Goal: Information Seeking & Learning: Compare options

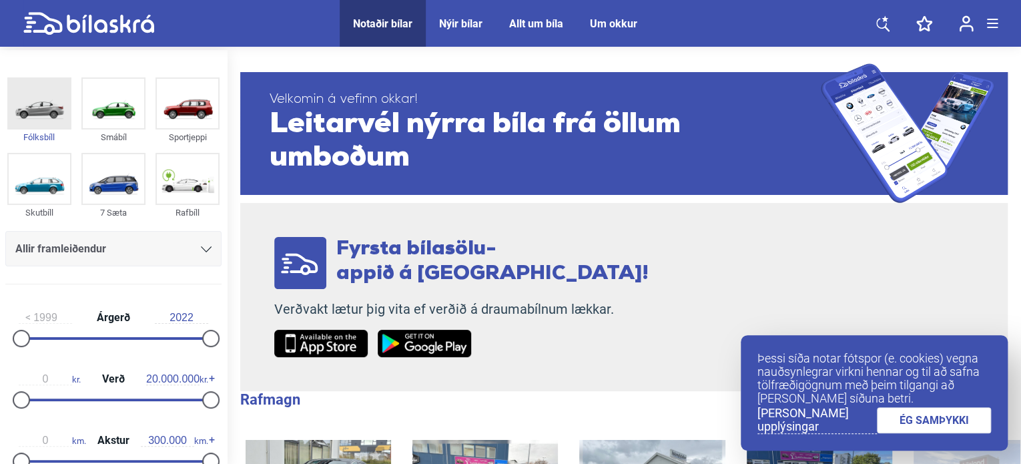
click at [44, 107] on img at bounding box center [39, 103] width 61 height 49
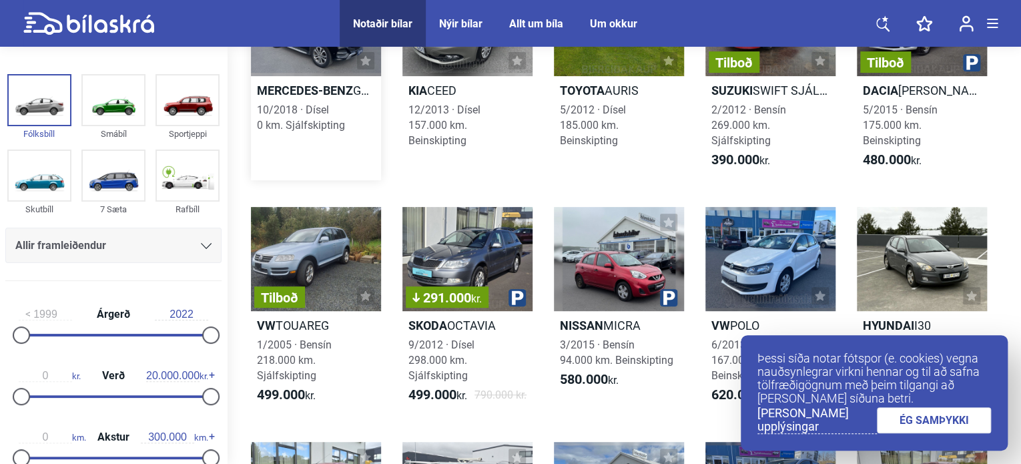
scroll to position [161, 0]
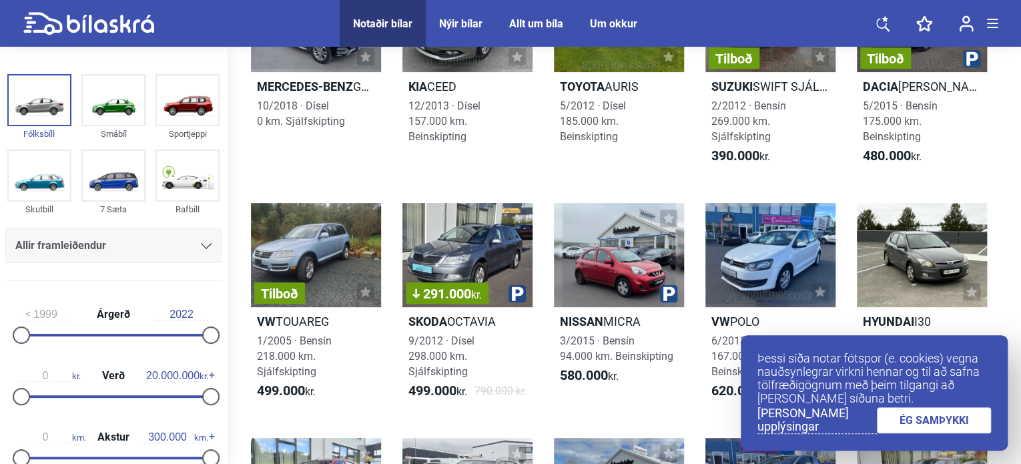
click at [201, 248] on icon at bounding box center [206, 246] width 11 height 6
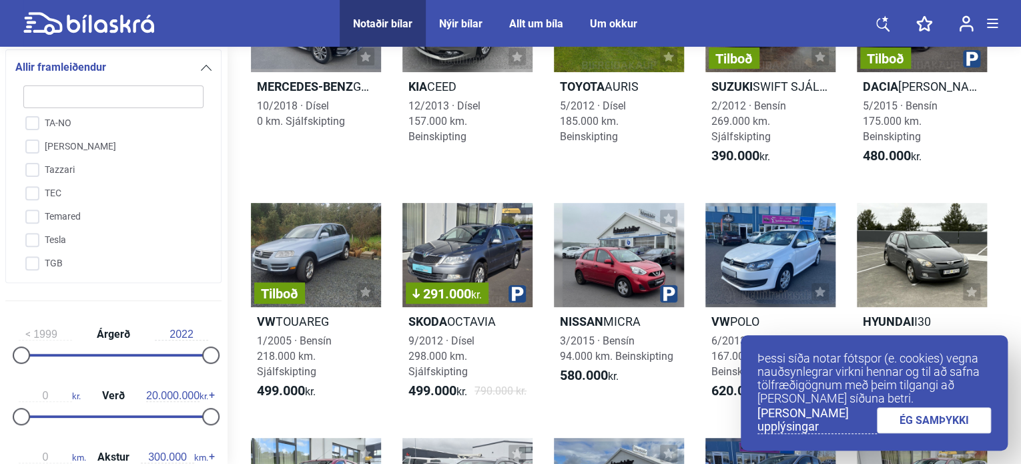
scroll to position [3075, 0]
click at [32, 222] on input "Tesla" at bounding box center [104, 233] width 181 height 23
checkbox input "true"
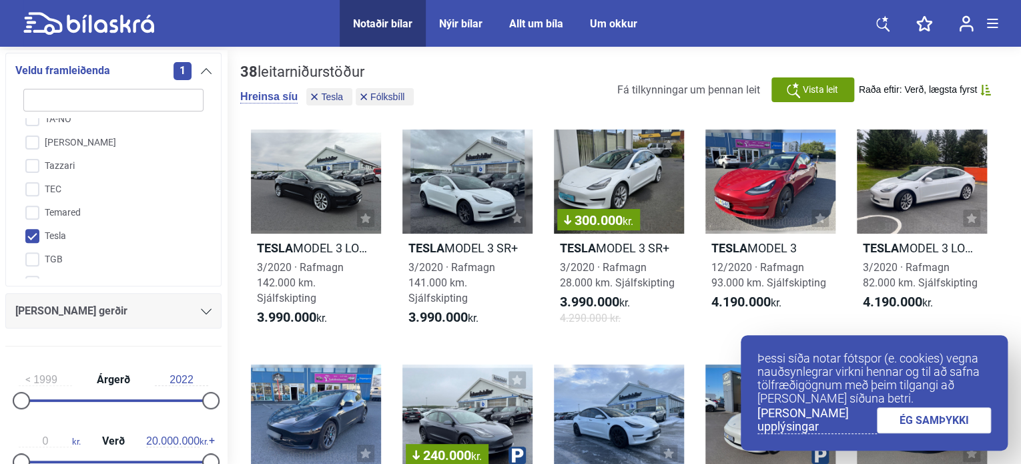
click at [937, 426] on link "ÉG SAMÞYKKI" at bounding box center [934, 420] width 115 height 26
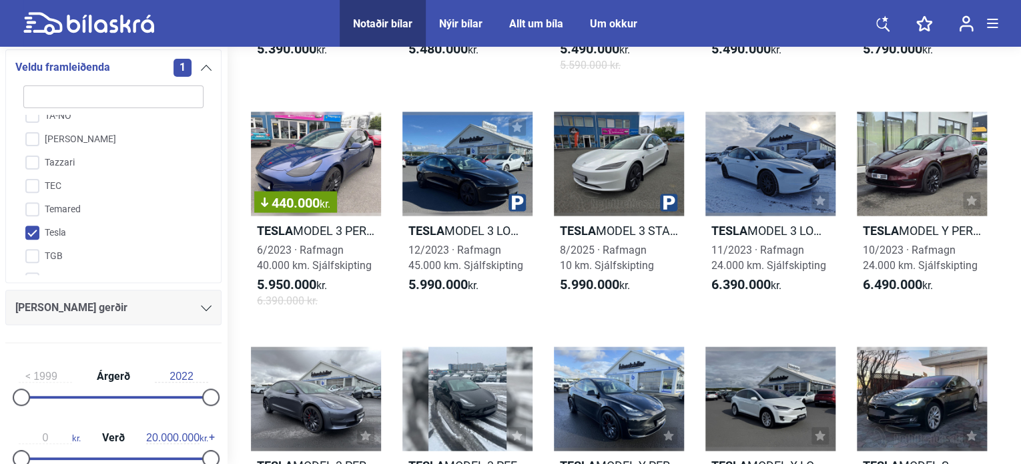
scroll to position [1176, 0]
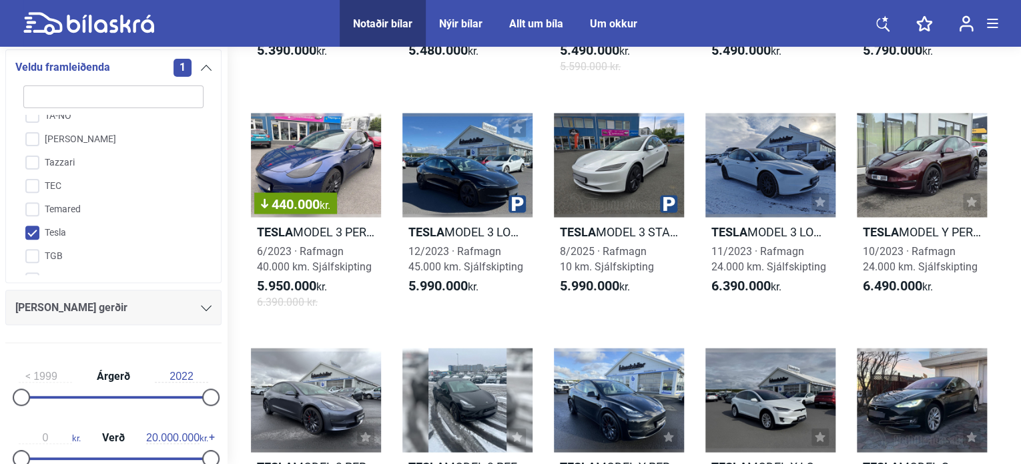
click at [625, 155] on div at bounding box center [619, 165] width 130 height 104
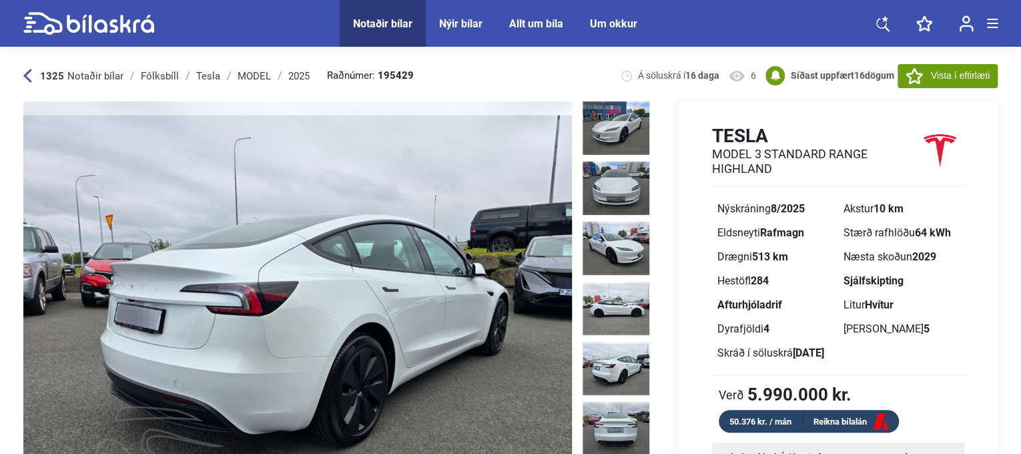
click at [625, 362] on img at bounding box center [616, 368] width 67 height 53
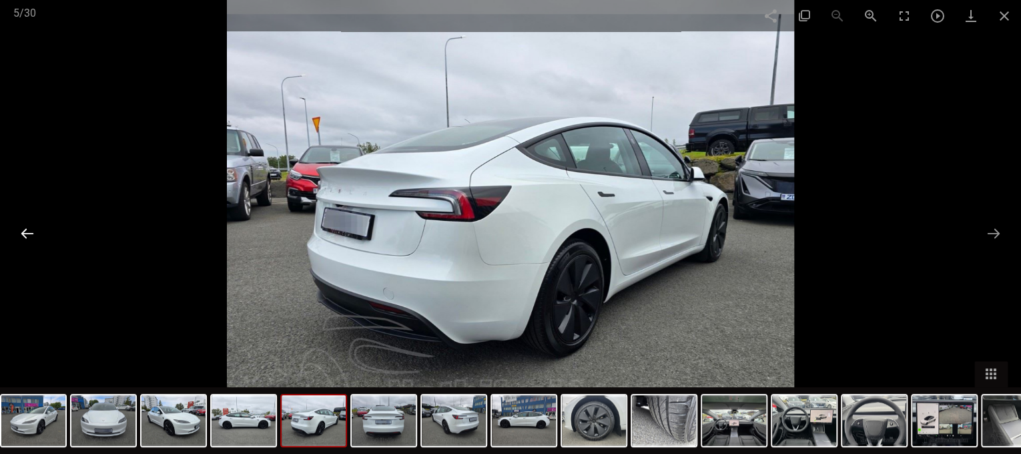
click at [24, 235] on button at bounding box center [27, 233] width 28 height 26
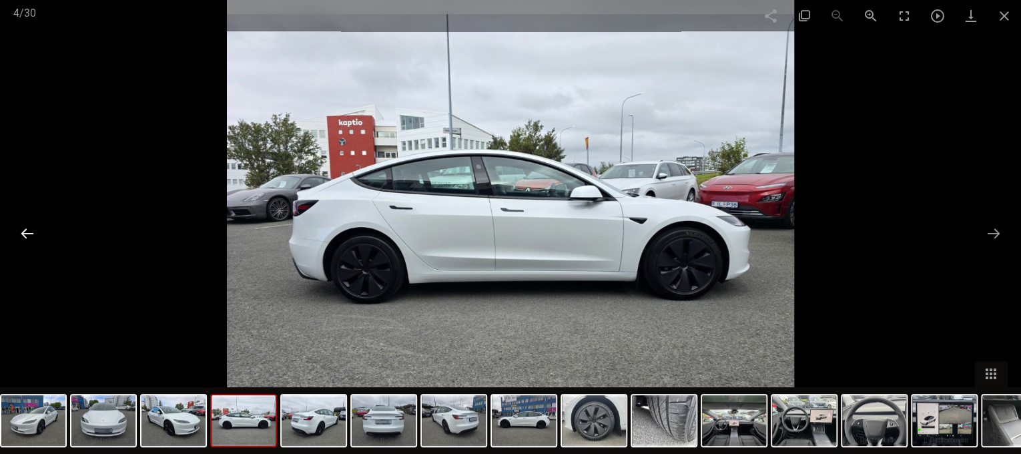
click at [24, 235] on button at bounding box center [27, 233] width 28 height 26
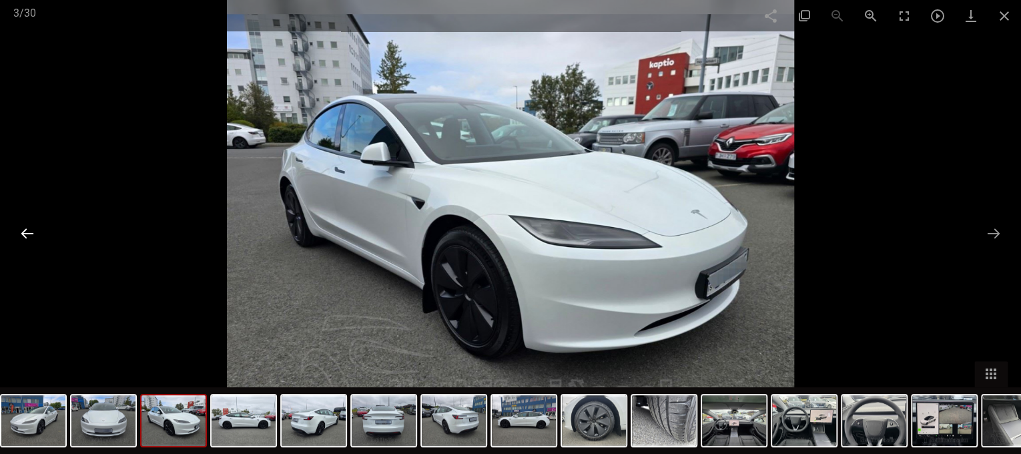
click at [24, 235] on button at bounding box center [27, 233] width 28 height 26
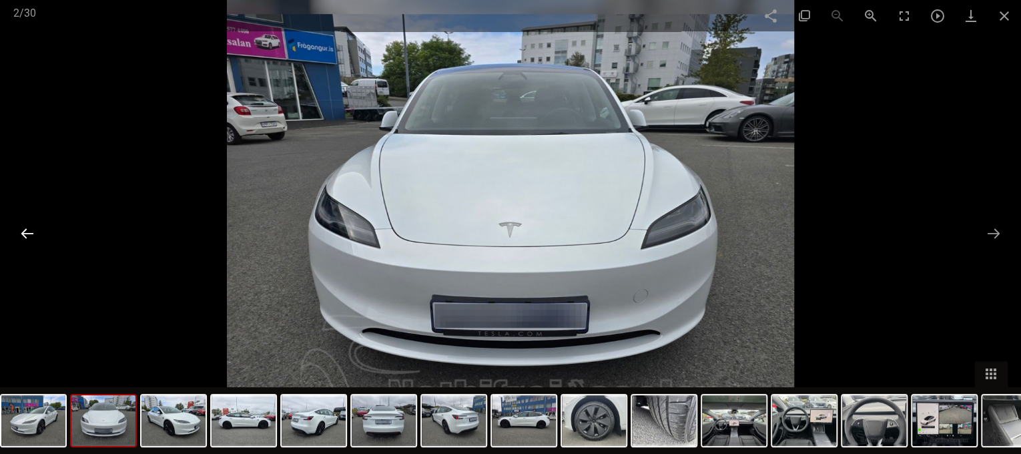
click at [24, 235] on button at bounding box center [27, 233] width 28 height 26
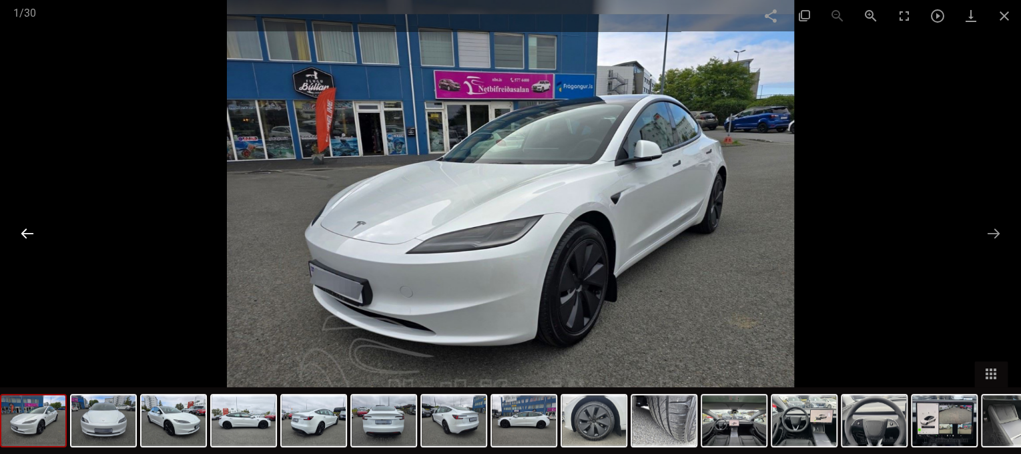
click at [24, 235] on button at bounding box center [27, 233] width 28 height 26
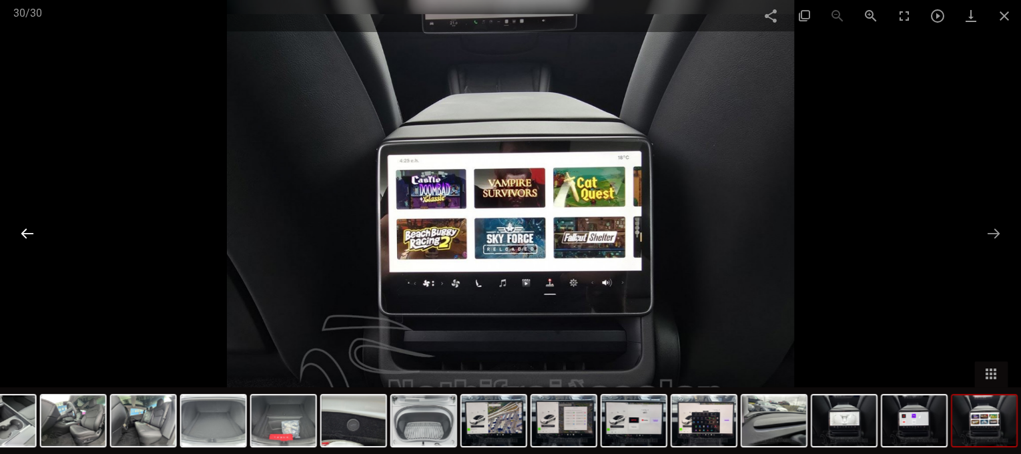
click at [24, 235] on button at bounding box center [27, 233] width 28 height 26
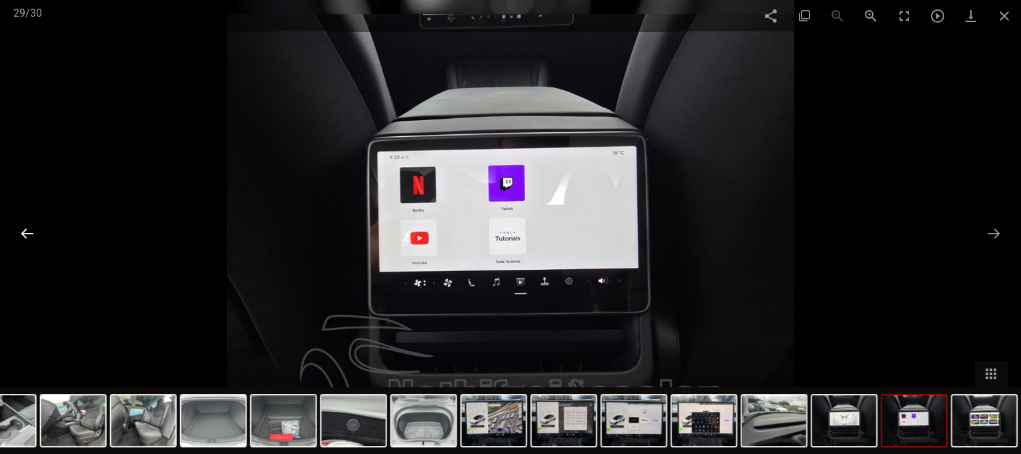
click at [24, 235] on button at bounding box center [27, 233] width 28 height 26
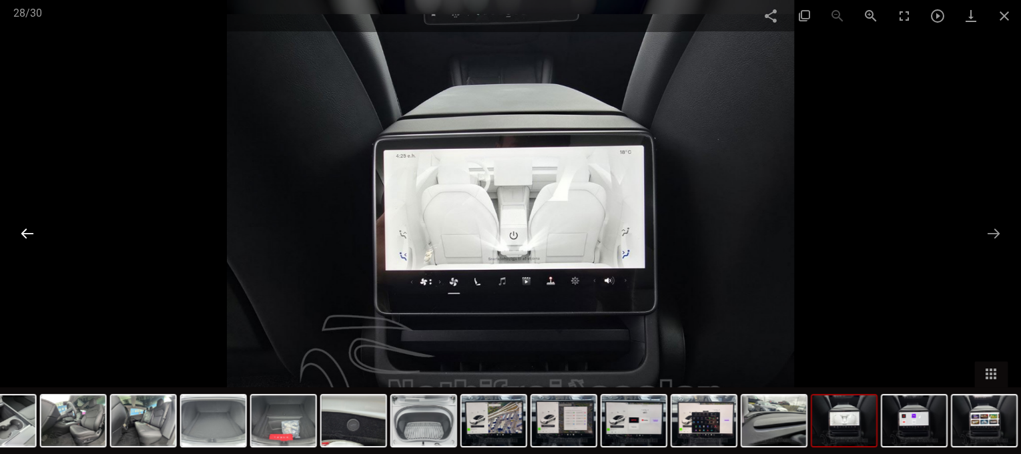
click at [24, 235] on button at bounding box center [27, 233] width 28 height 26
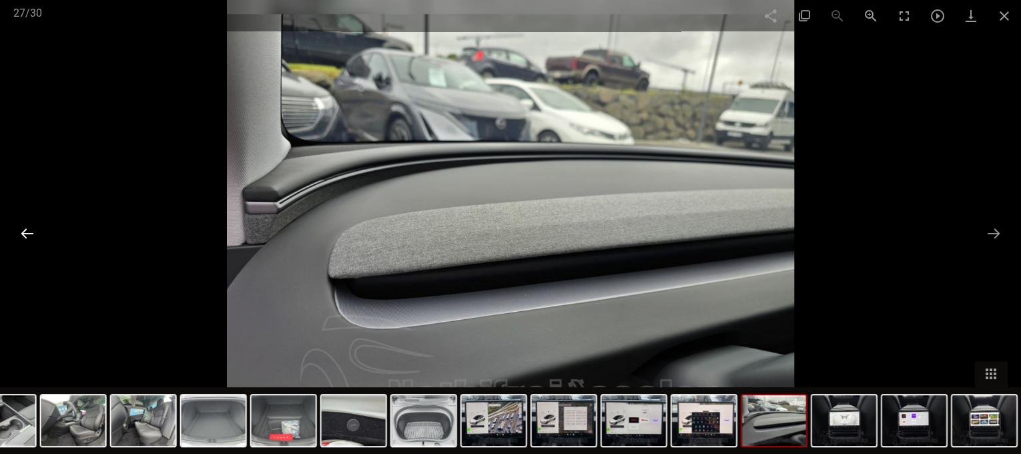
click at [24, 235] on button at bounding box center [27, 233] width 28 height 26
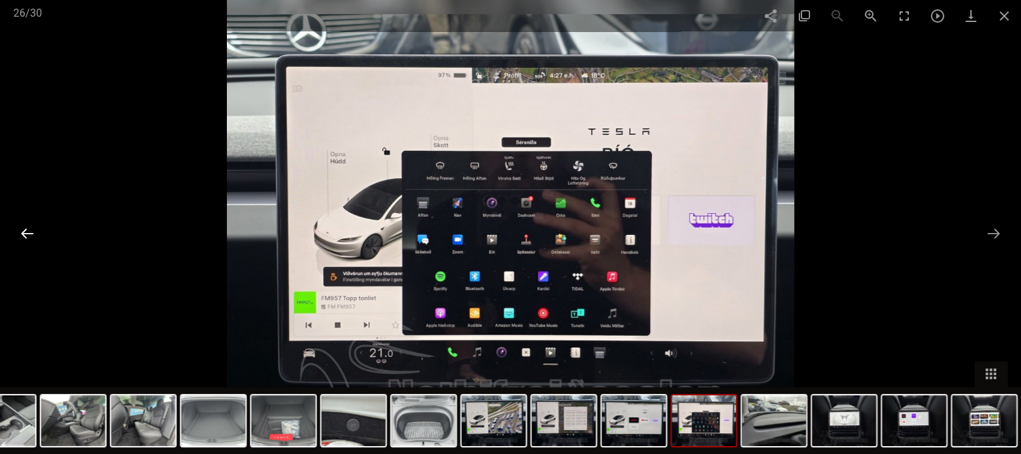
click at [24, 235] on button at bounding box center [27, 233] width 28 height 26
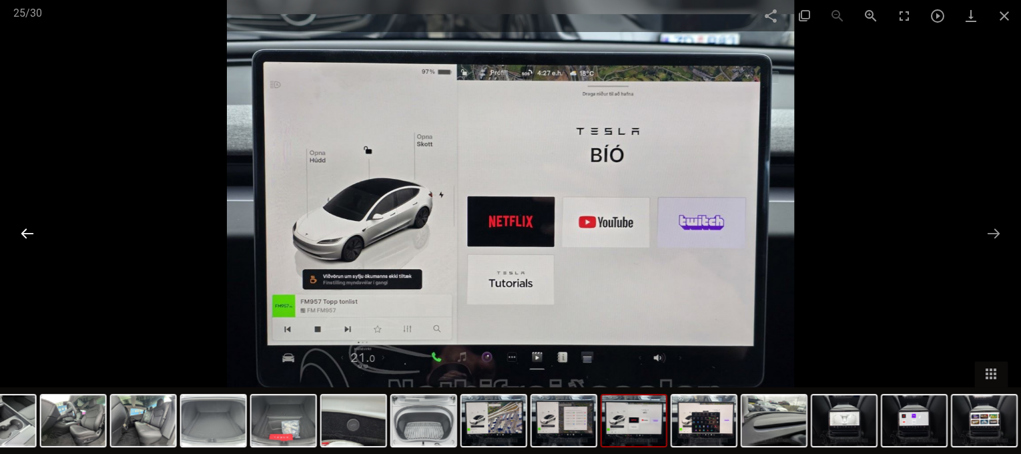
click at [24, 235] on button at bounding box center [27, 233] width 28 height 26
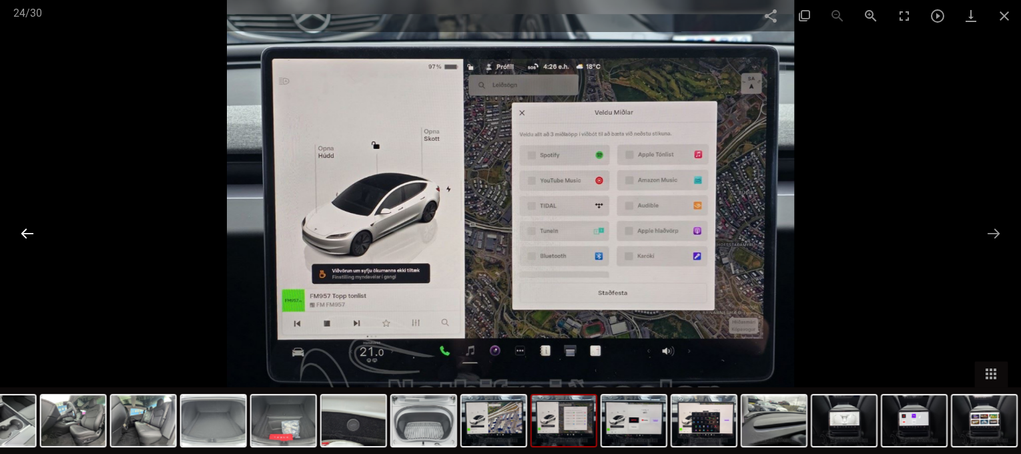
click at [24, 235] on button at bounding box center [27, 233] width 28 height 26
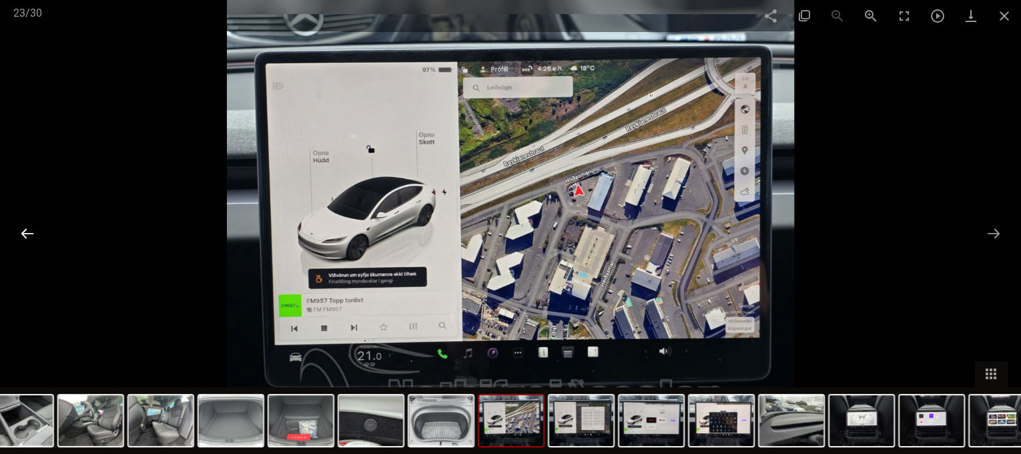
click at [24, 235] on button at bounding box center [27, 233] width 28 height 26
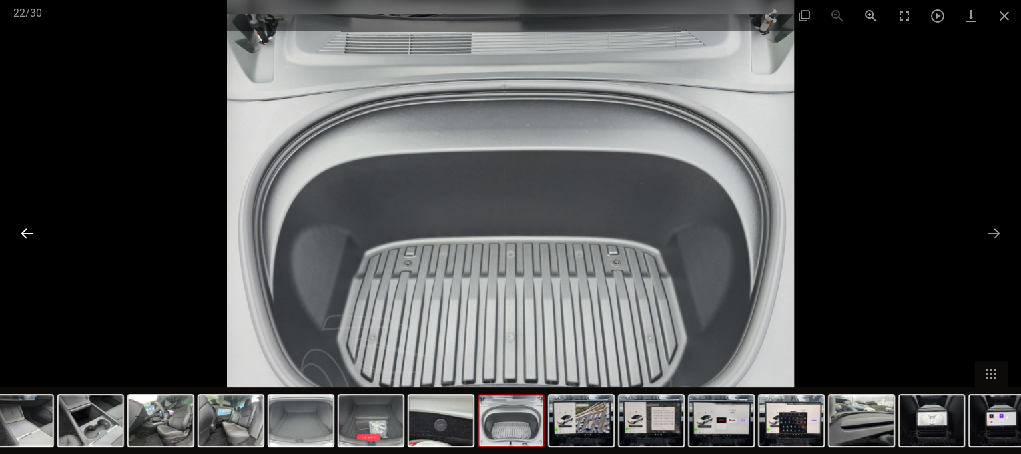
click at [24, 235] on button at bounding box center [27, 233] width 28 height 26
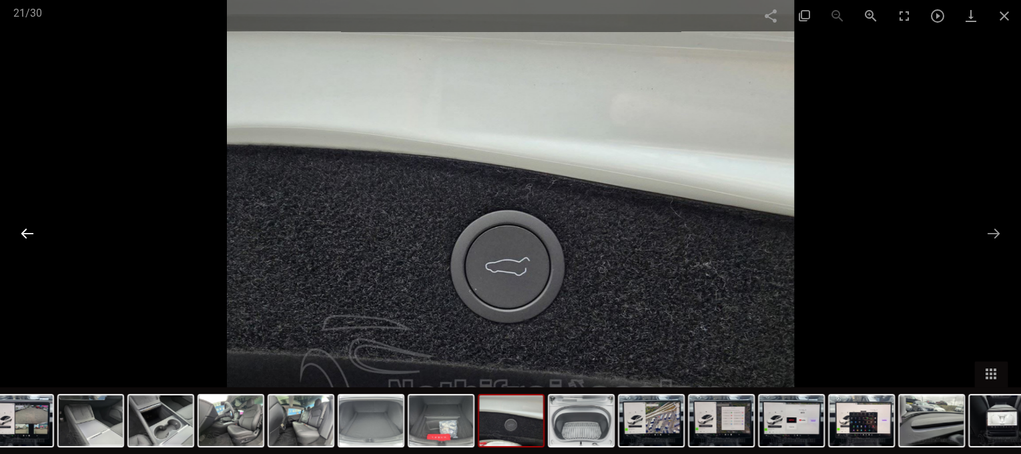
click at [24, 235] on button at bounding box center [27, 233] width 28 height 26
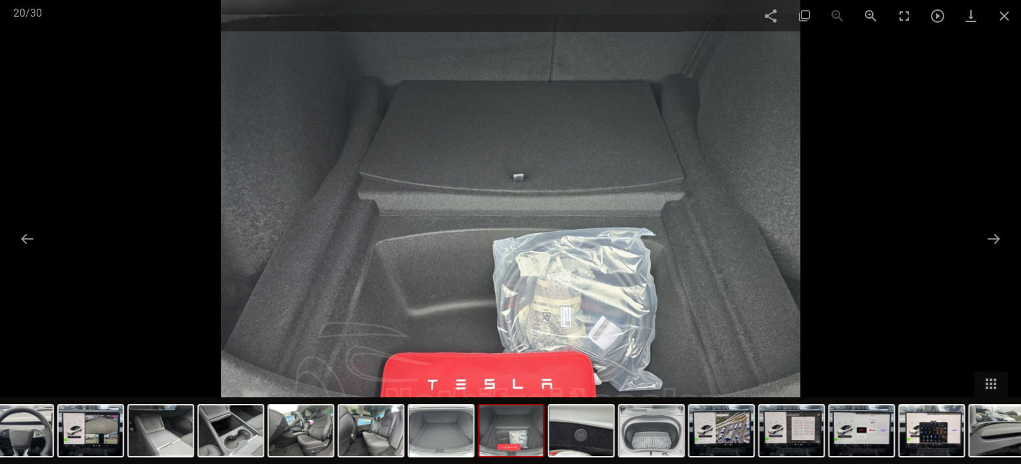
scroll to position [878, 0]
click at [1003, 15] on span at bounding box center [1004, 15] width 33 height 31
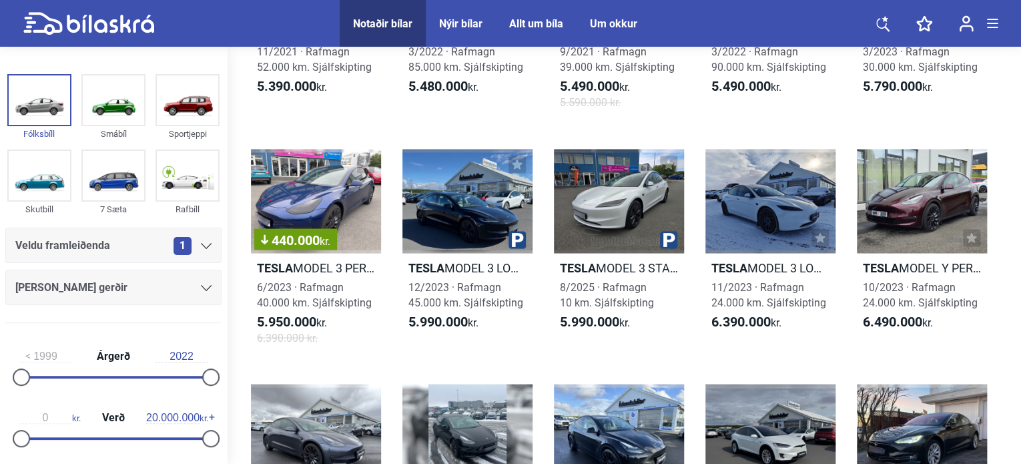
scroll to position [1142, 0]
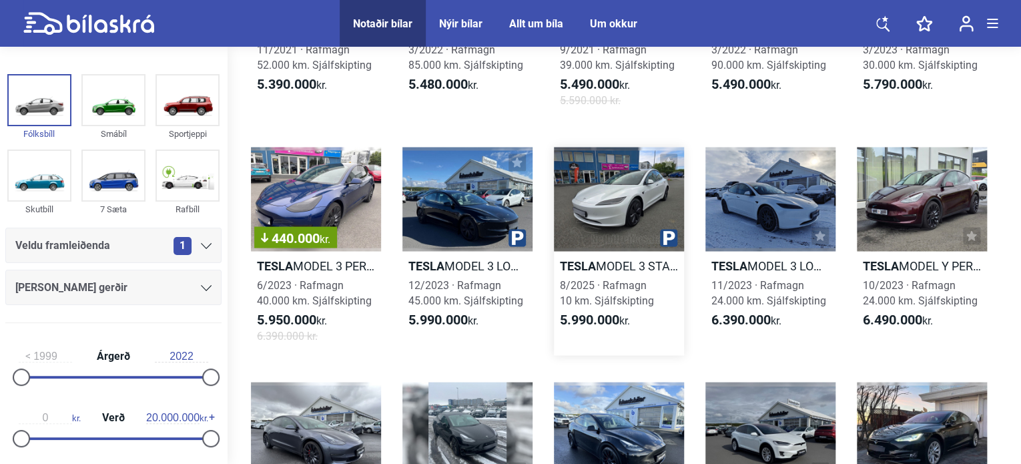
click at [625, 202] on div at bounding box center [619, 199] width 130 height 104
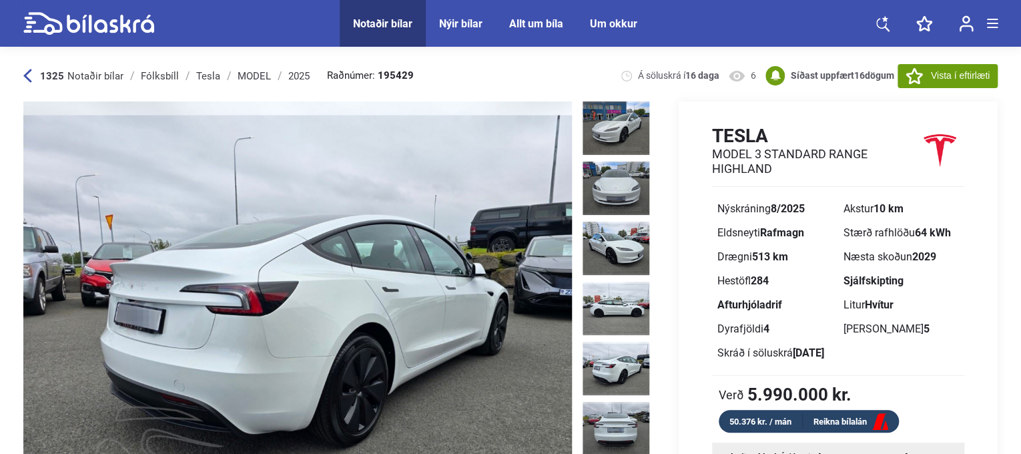
click at [621, 366] on img at bounding box center [616, 368] width 67 height 53
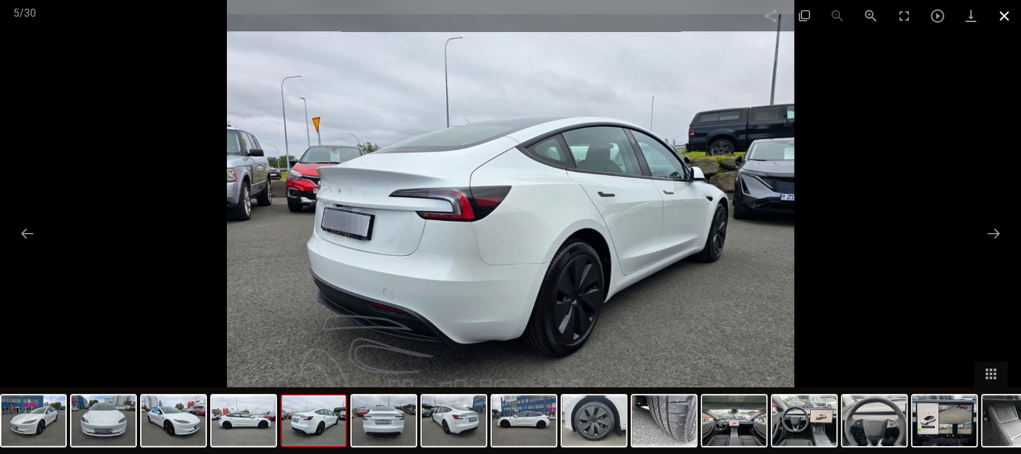
click at [1004, 13] on span at bounding box center [1004, 15] width 33 height 31
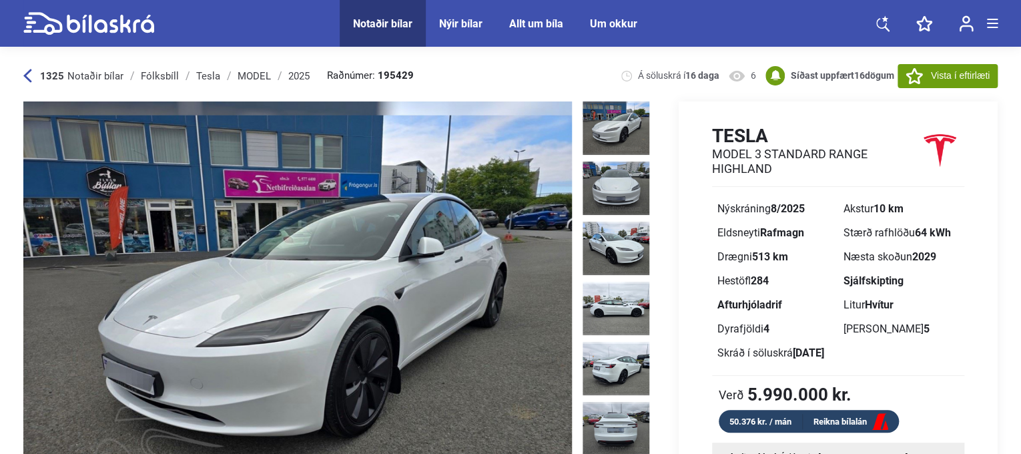
click at [27, 80] on icon at bounding box center [27, 76] width 9 height 14
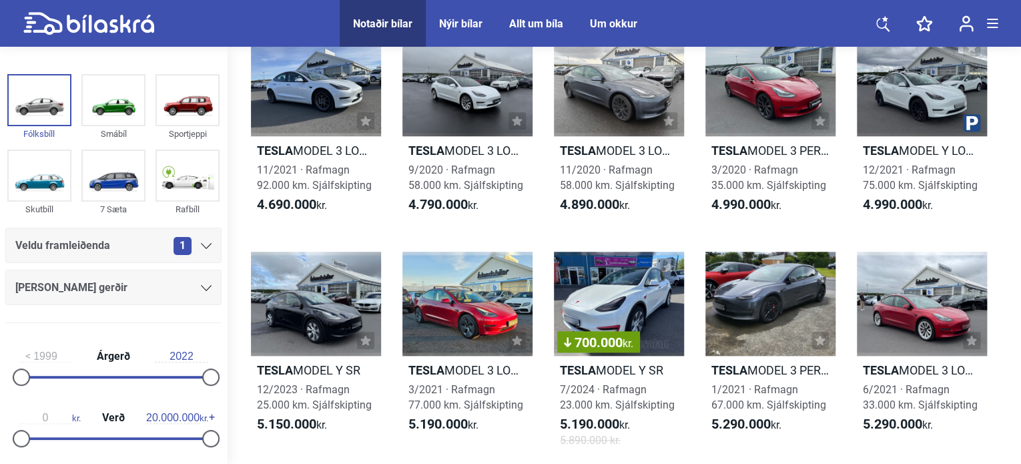
scroll to position [568, 0]
drag, startPoint x: 300, startPoint y: 304, endPoint x: 280, endPoint y: 298, distance: 20.1
click at [280, 298] on div at bounding box center [316, 303] width 130 height 104
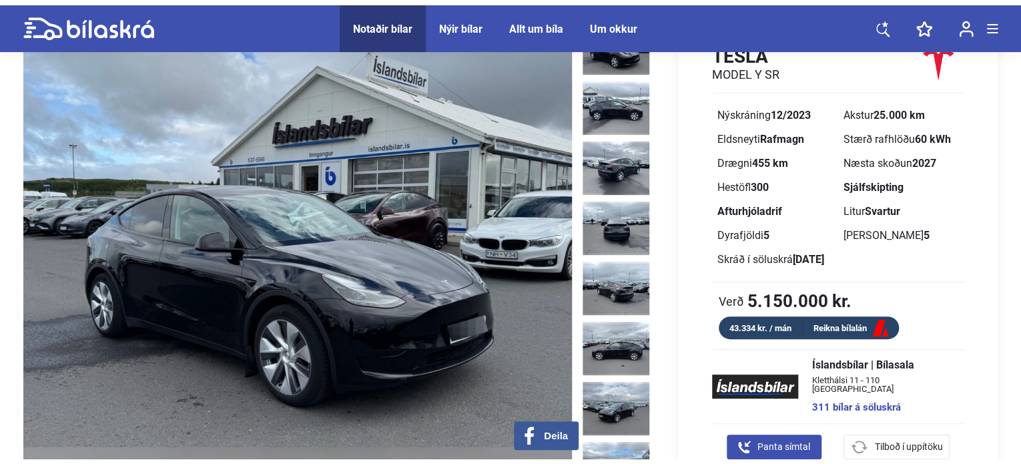
scroll to position [87, 0]
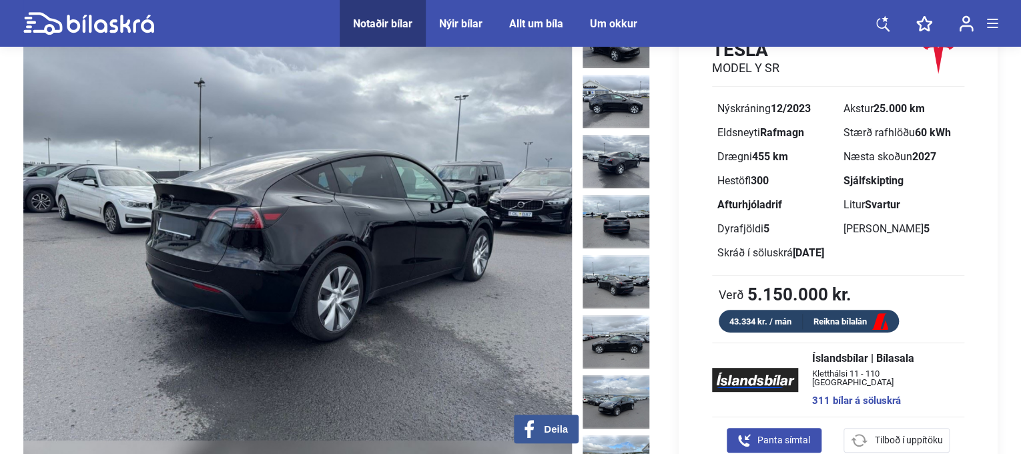
click at [600, 153] on img at bounding box center [616, 161] width 67 height 53
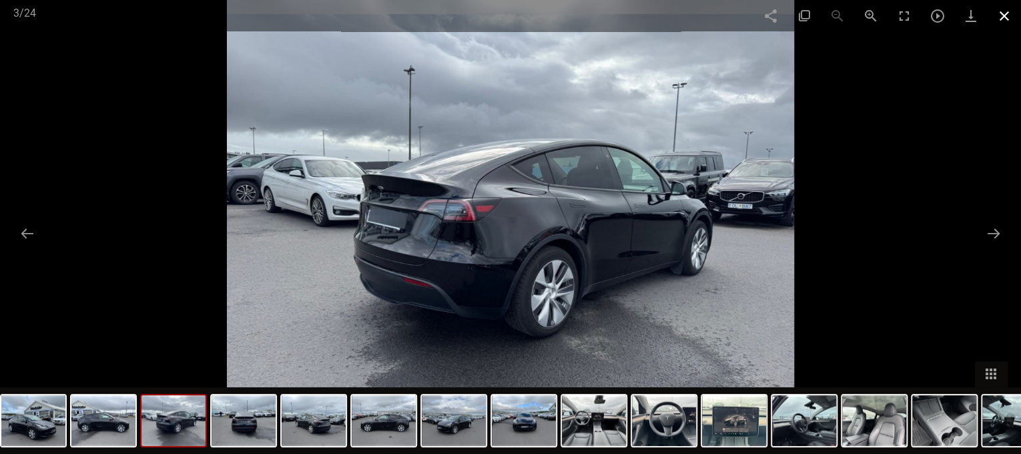
click at [1000, 15] on span at bounding box center [1004, 15] width 33 height 31
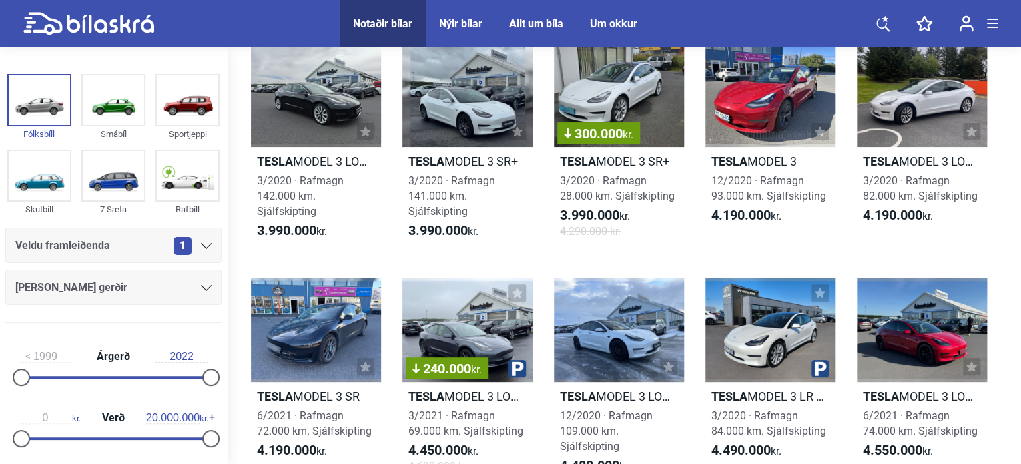
scroll to position [568, 0]
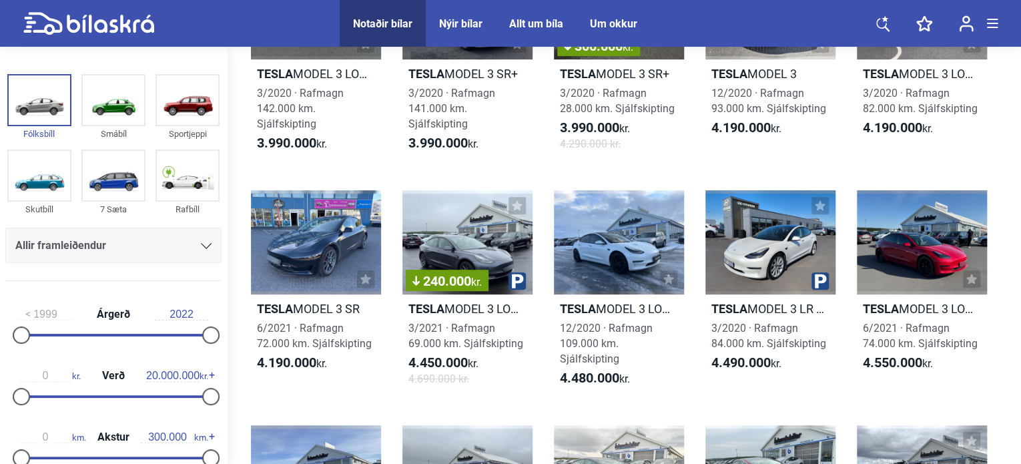
scroll to position [161, 0]
